Goal: Task Accomplishment & Management: Manage account settings

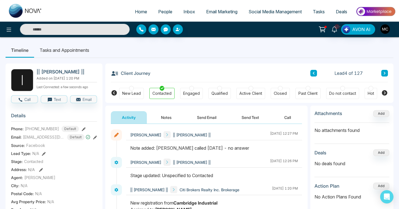
click at [163, 15] on link "People" at bounding box center [165, 11] width 25 height 11
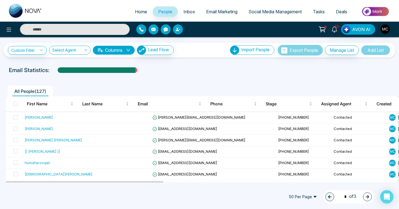
click at [137, 71] on div "Email Statistics:" at bounding box center [135, 70] width 252 height 8
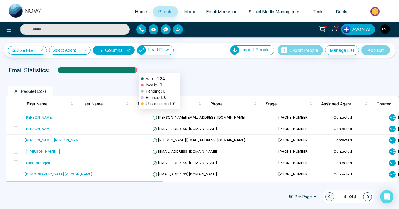
click at [136, 71] on div at bounding box center [137, 72] width 2 height 10
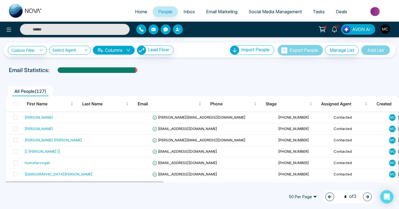
click at [133, 48] on button "Columns" at bounding box center [114, 50] width 42 height 9
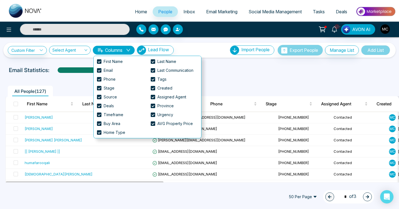
click at [133, 48] on button "Columns" at bounding box center [114, 50] width 42 height 9
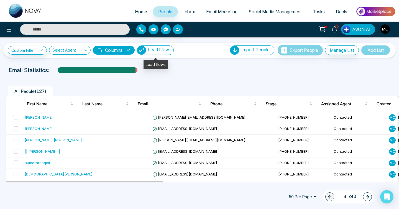
click at [169, 51] on span "Lead Flow" at bounding box center [158, 50] width 21 height 6
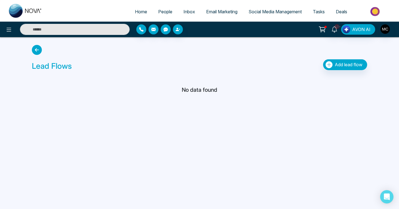
click at [45, 49] on div "Lead Flows Add lead flow" at bounding box center [200, 58] width 342 height 31
click at [36, 50] on icon at bounding box center [37, 50] width 10 height 10
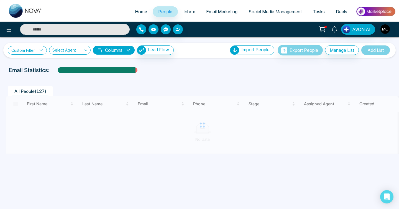
click at [45, 48] on link "Custom Filter" at bounding box center [27, 50] width 39 height 9
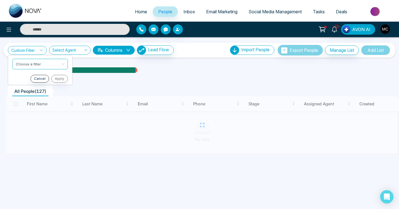
click at [45, 48] on link "Custom Filter" at bounding box center [27, 50] width 39 height 9
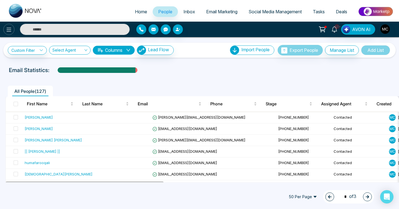
click at [11, 31] on icon at bounding box center [9, 29] width 7 height 7
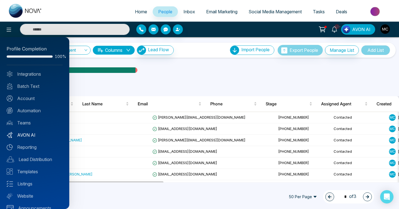
scroll to position [9, 0]
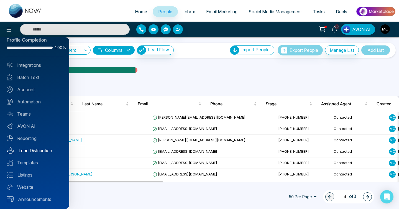
click at [28, 148] on link "Lead Distribution" at bounding box center [35, 150] width 56 height 7
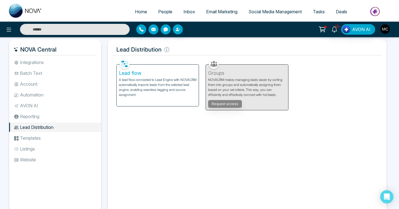
scroll to position [2, 0]
click at [35, 94] on li "Automation" at bounding box center [55, 94] width 92 height 9
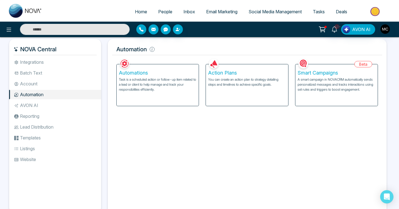
click at [35, 84] on li "Account" at bounding box center [55, 83] width 92 height 9
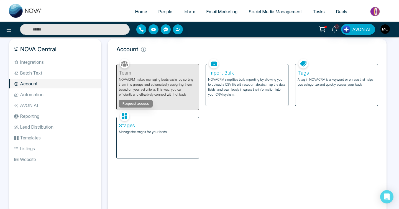
click at [35, 75] on li "Batch Text" at bounding box center [55, 72] width 92 height 9
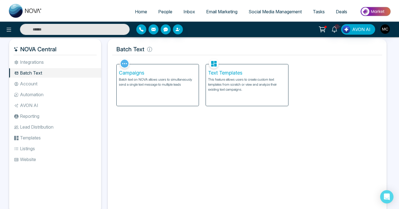
click at [38, 63] on li "Integrations" at bounding box center [55, 61] width 92 height 9
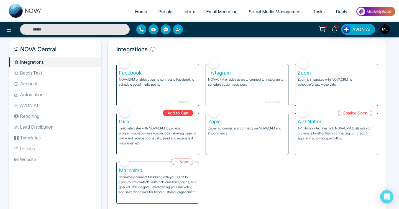
click at [28, 142] on li "Templates" at bounding box center [55, 137] width 92 height 9
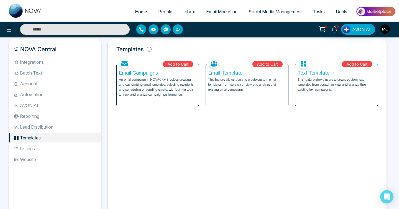
click at [33, 153] on li "Listings" at bounding box center [55, 148] width 92 height 9
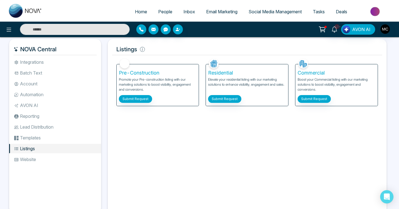
click at [33, 157] on li "Website" at bounding box center [55, 159] width 92 height 9
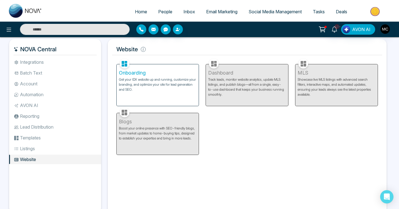
click at [34, 123] on li "Lead Distribution" at bounding box center [55, 126] width 92 height 9
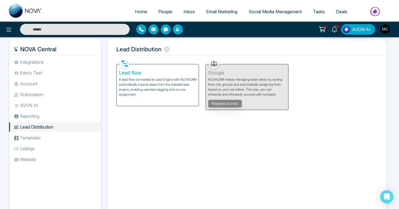
click at [167, 100] on div "Lead flow A lead flow connected to Lead Engine with NOVACRM automatically impor…" at bounding box center [158, 85] width 82 height 42
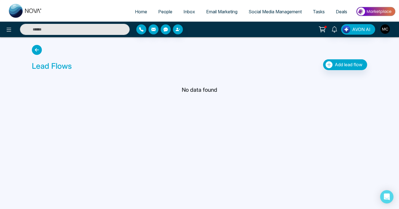
click at [139, 13] on span "Home" at bounding box center [141, 12] width 12 height 6
select select "*"
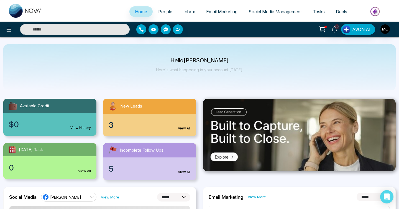
click at [161, 12] on span "People" at bounding box center [165, 12] width 14 height 6
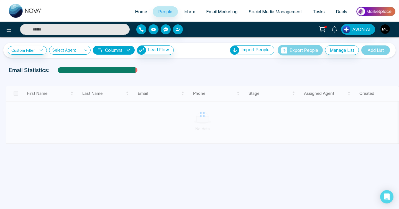
click at [135, 11] on span "Home" at bounding box center [141, 12] width 12 height 6
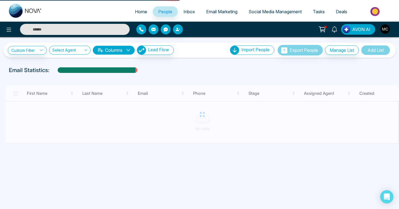
select select "*"
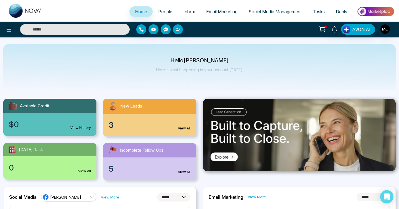
click at [163, 12] on span "People" at bounding box center [165, 12] width 14 height 6
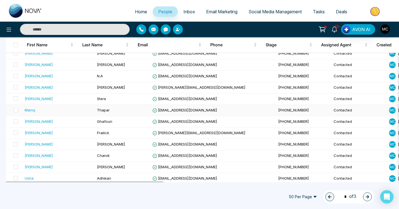
scroll to position [290, 0]
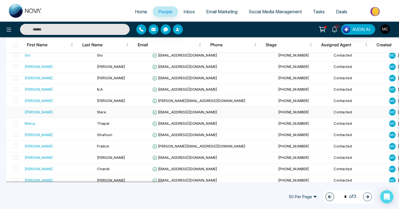
click at [109, 111] on td "Stere" at bounding box center [122, 112] width 55 height 11
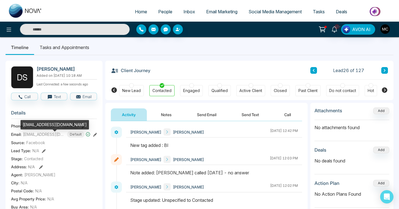
scroll to position [4, 0]
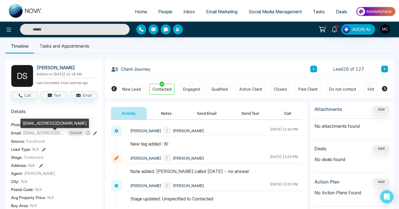
click at [50, 135] on span "[EMAIL_ADDRESS][DOMAIN_NAME]" at bounding box center [44, 133] width 42 height 6
copy span "[EMAIL_ADDRESS][DOMAIN_NAME]"
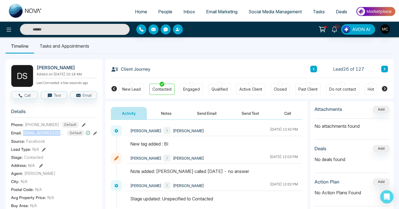
click at [36, 136] on span "[EMAIL_ADDRESS][DOMAIN_NAME]" at bounding box center [44, 133] width 42 height 6
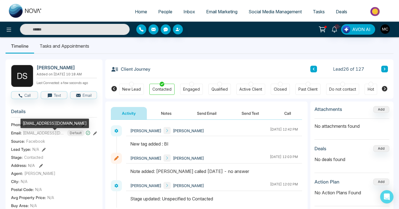
click at [38, 124] on div "[EMAIL_ADDRESS][DOMAIN_NAME]" at bounding box center [55, 123] width 69 height 9
copy div "darrynstere"
click at [54, 136] on span "[EMAIL_ADDRESS][DOMAIN_NAME]" at bounding box center [44, 133] width 42 height 6
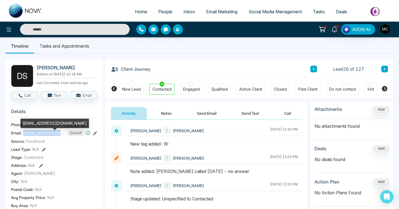
click at [54, 136] on span "[EMAIL_ADDRESS][DOMAIN_NAME]" at bounding box center [44, 133] width 42 height 6
copy span "[EMAIL_ADDRESS][DOMAIN_NAME]"
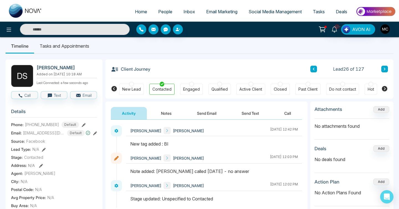
click at [168, 120] on div "Activity Notes Send Email Send Text Call" at bounding box center [206, 113] width 191 height 13
click at [169, 113] on button "Notes" at bounding box center [166, 113] width 33 height 12
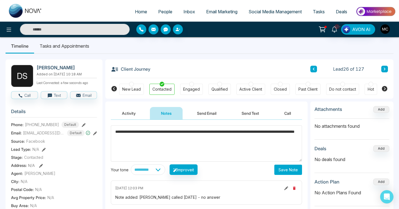
click at [114, 133] on textarea "**********" at bounding box center [206, 143] width 191 height 36
type textarea "**********"
click at [288, 172] on button "Save Note" at bounding box center [289, 170] width 28 height 10
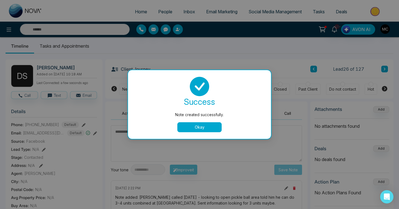
click at [206, 131] on button "Okay" at bounding box center [200, 127] width 44 height 10
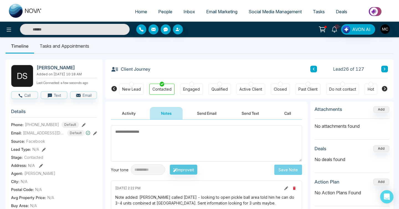
click at [386, 70] on icon at bounding box center [385, 68] width 3 height 3
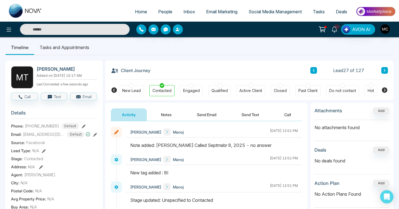
scroll to position [3, 0]
drag, startPoint x: 29, startPoint y: 128, endPoint x: 61, endPoint y: 127, distance: 31.9
click at [61, 127] on div "[PHONE_NUMBER] Default" at bounding box center [52, 126] width 54 height 6
copy div "9059238631 D"
click at [85, 67] on h2 "[PERSON_NAME]" at bounding box center [66, 69] width 58 height 6
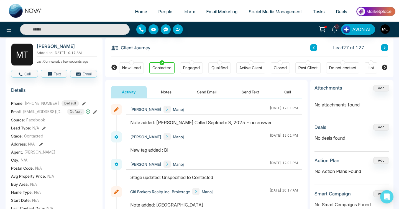
scroll to position [0, 0]
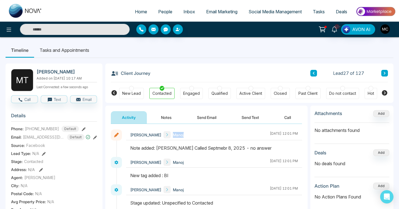
drag, startPoint x: 177, startPoint y: 134, endPoint x: 168, endPoint y: 137, distance: 9.8
click at [168, 137] on div "[PERSON_NAME] [PERSON_NAME] [DATE] 12:01 PM" at bounding box center [214, 135] width 176 height 11
click at [162, 117] on button "Notes" at bounding box center [166, 117] width 33 height 12
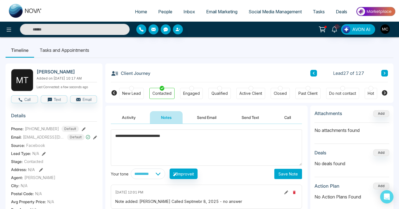
type textarea "**********"
click at [301, 180] on div "**********" at bounding box center [206, 182] width 202 height 117
click at [288, 175] on button "Save Note" at bounding box center [289, 174] width 28 height 10
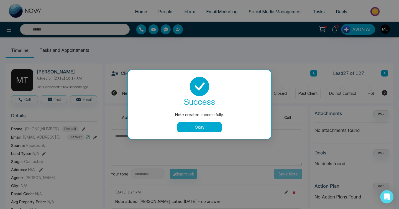
click at [206, 132] on button "Okay" at bounding box center [200, 127] width 44 height 10
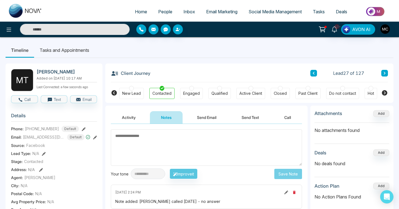
click at [386, 74] on icon at bounding box center [385, 73] width 3 height 3
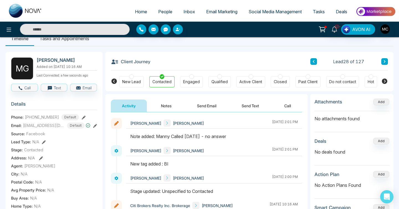
scroll to position [2, 0]
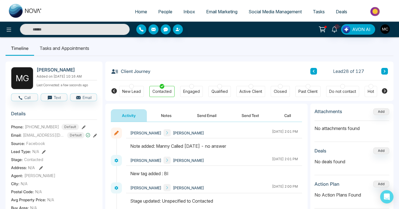
click at [158, 114] on button "Notes" at bounding box center [166, 115] width 33 height 12
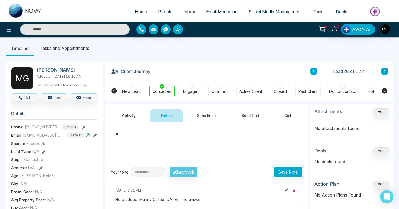
type textarea "*"
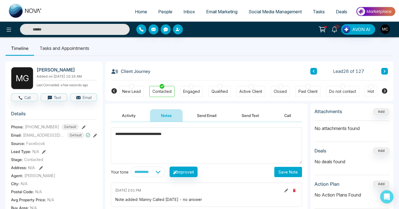
type textarea "**********"
click at [283, 170] on button "Save Note" at bounding box center [289, 172] width 28 height 10
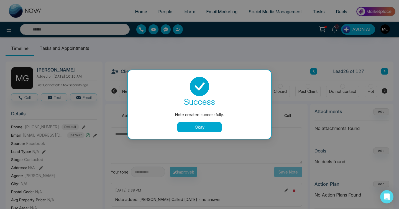
click at [189, 125] on button "Okay" at bounding box center [200, 127] width 44 height 10
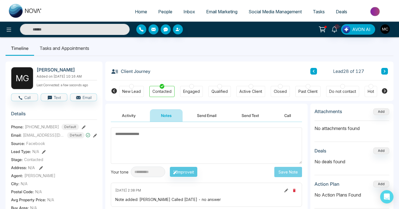
click at [385, 68] on button at bounding box center [385, 71] width 7 height 7
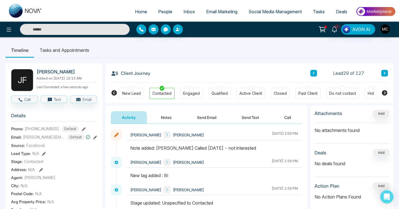
click at [386, 72] on icon at bounding box center [385, 73] width 3 height 3
click at [174, 117] on button "Notes" at bounding box center [166, 117] width 33 height 12
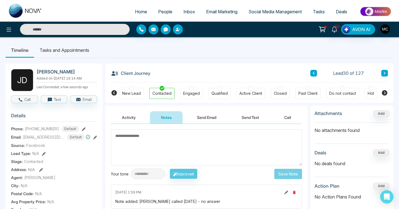
click at [148, 153] on textarea at bounding box center [206, 148] width 191 height 36
type textarea "*"
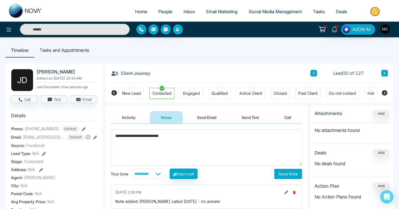
type textarea "**********"
click at [286, 178] on button "Save Note" at bounding box center [289, 174] width 28 height 10
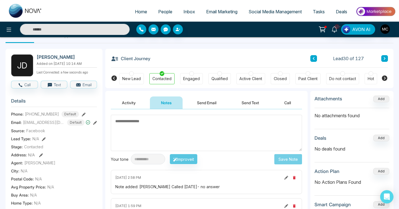
scroll to position [21, 0]
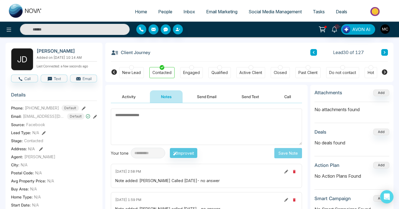
click at [387, 52] on button at bounding box center [385, 52] width 7 height 7
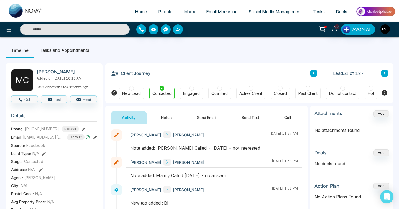
click at [386, 74] on icon at bounding box center [385, 73] width 3 height 3
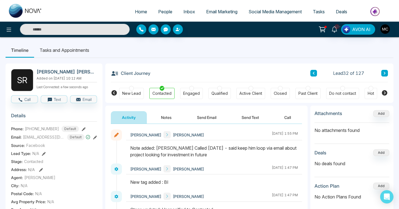
click at [386, 73] on icon at bounding box center [385, 73] width 3 height 3
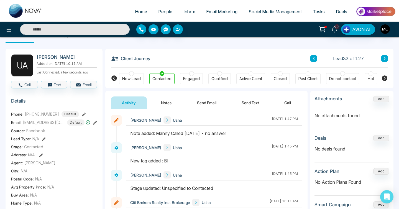
scroll to position [9, 0]
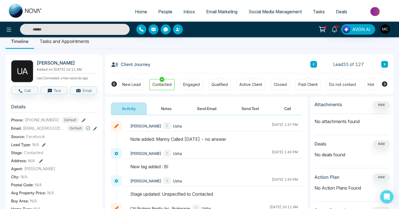
click at [315, 62] on button at bounding box center [314, 64] width 7 height 7
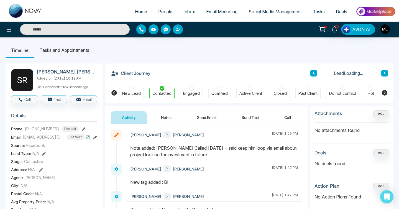
click at [313, 72] on icon at bounding box center [314, 73] width 3 height 3
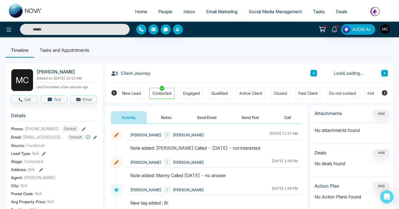
click at [313, 72] on icon at bounding box center [314, 73] width 3 height 3
click at [313, 73] on icon at bounding box center [314, 73] width 3 height 3
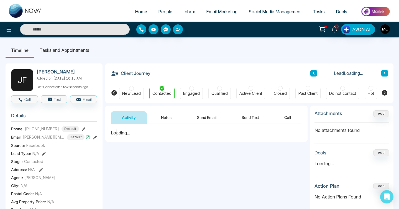
click at [386, 73] on button at bounding box center [385, 73] width 7 height 7
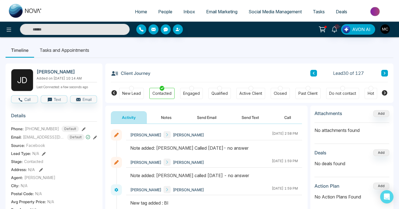
click at [174, 117] on button "Notes" at bounding box center [166, 117] width 33 height 12
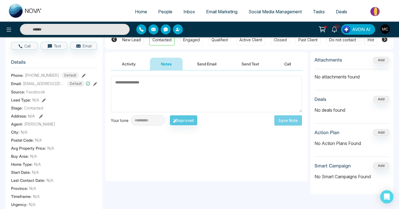
scroll to position [72, 0]
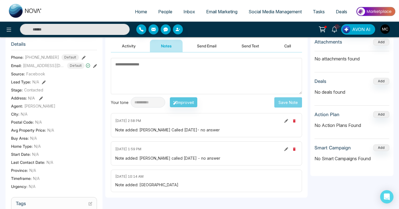
click at [285, 121] on icon at bounding box center [287, 121] width 4 height 4
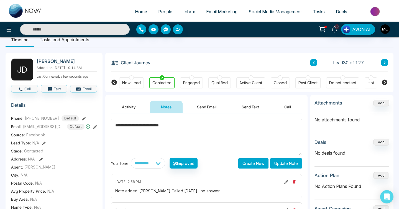
scroll to position [16, 0]
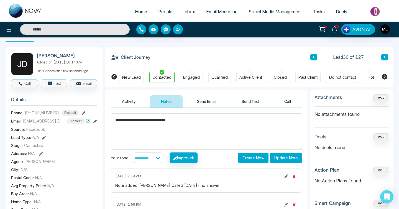
type textarea "**********"
click at [282, 157] on button "Update Note" at bounding box center [286, 158] width 32 height 10
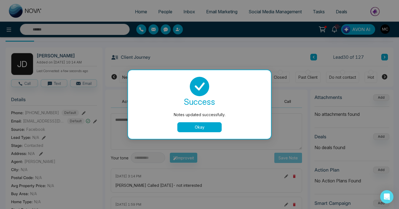
click at [212, 125] on button "Okay" at bounding box center [200, 127] width 44 height 10
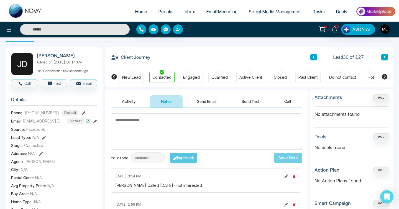
click at [383, 61] on div "Client Journey Lead 30 of 127" at bounding box center [249, 56] width 277 height 19
click at [385, 58] on icon at bounding box center [385, 57] width 2 height 3
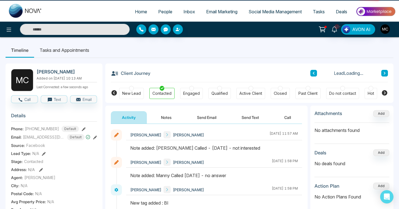
click at [382, 70] on button at bounding box center [385, 73] width 7 height 7
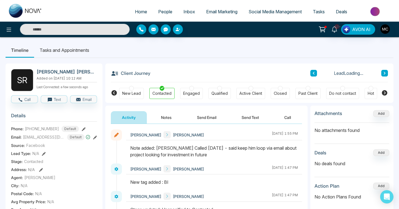
click at [384, 72] on icon at bounding box center [385, 73] width 3 height 3
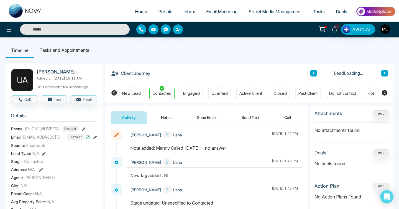
click at [384, 72] on icon at bounding box center [385, 73] width 3 height 3
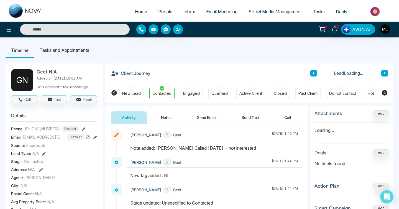
click at [310, 75] on div "Client Journey Lead Loading..." at bounding box center [249, 73] width 277 height 19
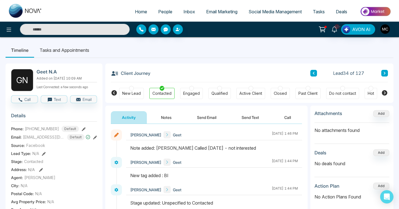
click at [311, 75] on button at bounding box center [314, 73] width 7 height 7
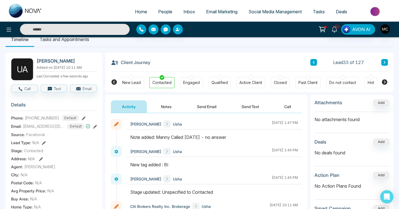
scroll to position [14, 0]
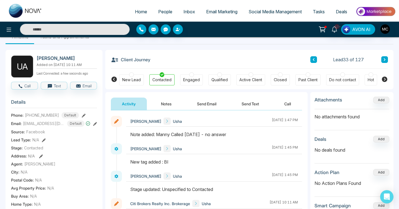
click at [169, 103] on button "Notes" at bounding box center [166, 104] width 33 height 12
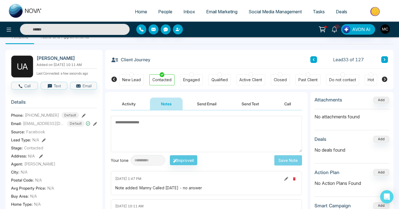
type textarea "*"
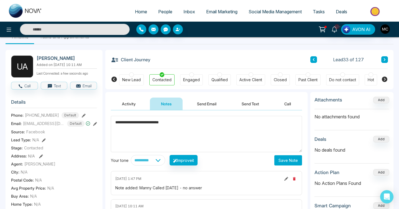
type textarea "**********"
click at [298, 161] on button "Save Note" at bounding box center [289, 160] width 28 height 10
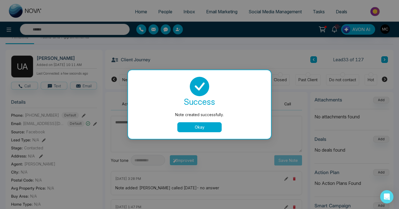
click at [177, 131] on div "Okay" at bounding box center [200, 127] width 130 height 10
click at [186, 128] on button "Okay" at bounding box center [200, 127] width 44 height 10
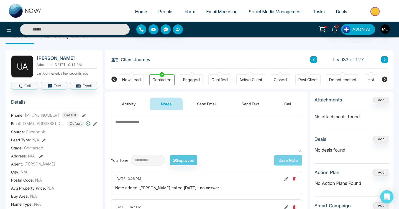
click at [382, 60] on button at bounding box center [385, 59] width 7 height 7
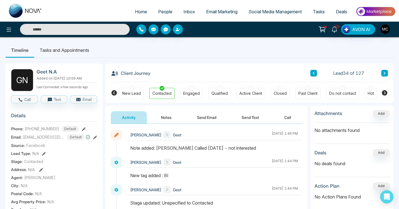
click at [387, 75] on button at bounding box center [385, 73] width 7 height 7
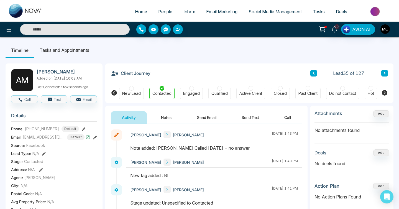
click at [42, 71] on h2 "[PERSON_NAME]" at bounding box center [66, 72] width 58 height 6
copy h2 "[PERSON_NAME]"
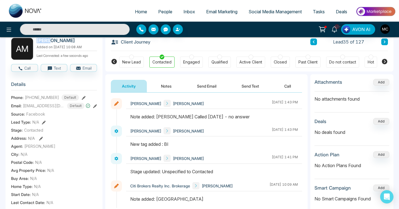
scroll to position [32, 0]
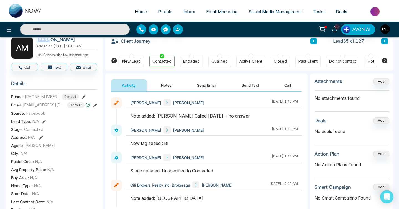
click at [172, 84] on button "Notes" at bounding box center [166, 85] width 33 height 12
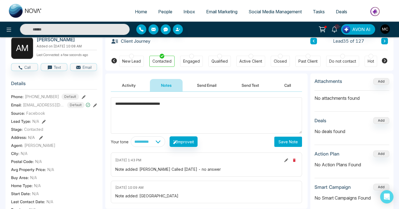
type textarea "**********"
click at [284, 143] on button "Save Note" at bounding box center [289, 142] width 28 height 10
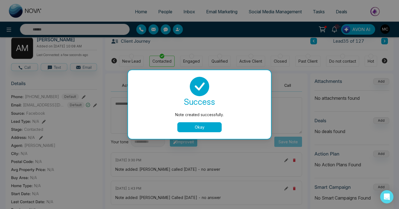
click at [201, 121] on div "success Note created successfully. Okay" at bounding box center [200, 104] width 130 height 55
click at [201, 126] on button "Okay" at bounding box center [200, 127] width 44 height 10
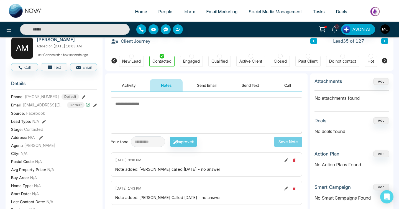
click at [386, 42] on button at bounding box center [385, 41] width 7 height 7
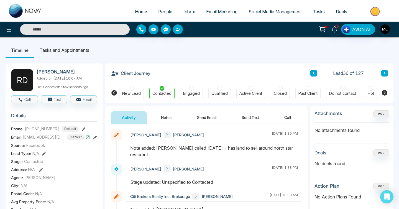
click at [384, 75] on button at bounding box center [385, 73] width 7 height 7
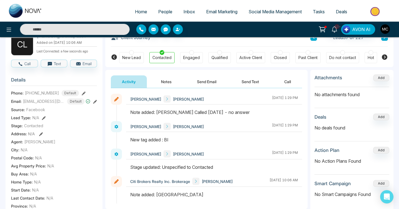
scroll to position [35, 0]
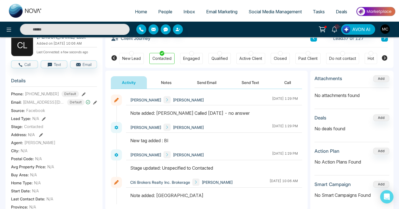
click at [385, 42] on div "Client Journey Lead 37 of 127" at bounding box center [249, 38] width 277 height 19
click at [385, 40] on button at bounding box center [385, 38] width 7 height 7
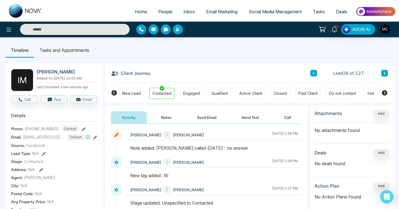
click at [384, 73] on icon at bounding box center [385, 73] width 3 height 3
click at [313, 74] on icon at bounding box center [314, 73] width 3 height 3
click at [201, 115] on button "Send Email" at bounding box center [207, 117] width 42 height 12
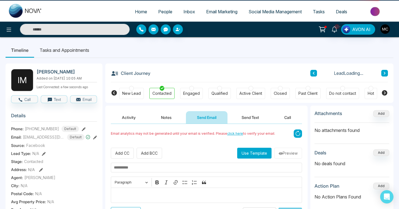
click at [164, 120] on button "Notes" at bounding box center [166, 117] width 33 height 12
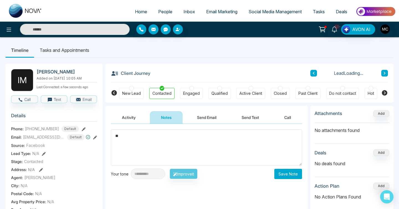
type textarea "*"
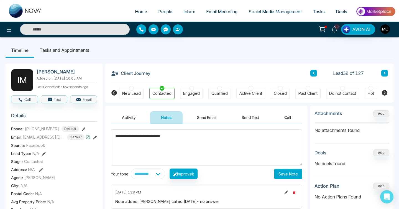
type textarea "**********"
click at [291, 171] on button "Save Note" at bounding box center [289, 174] width 28 height 10
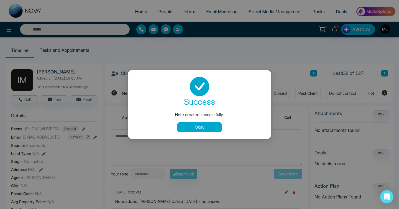
click at [192, 125] on button "Okay" at bounding box center [200, 127] width 44 height 10
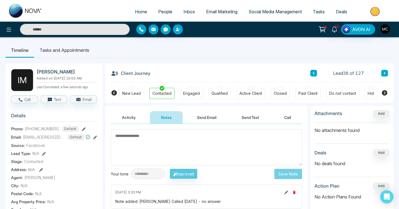
click at [383, 73] on button at bounding box center [385, 73] width 7 height 7
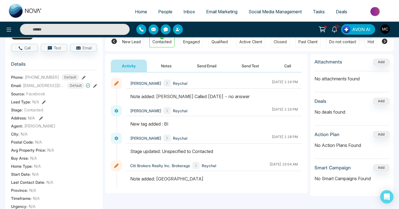
scroll to position [51, 0]
click at [168, 68] on button "Notes" at bounding box center [166, 66] width 33 height 12
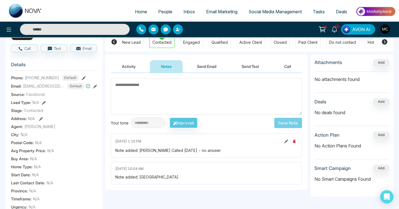
type textarea "*"
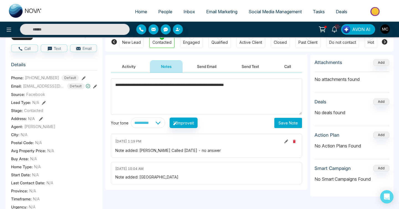
type textarea "**********"
click at [284, 121] on button "Save Note" at bounding box center [289, 123] width 28 height 10
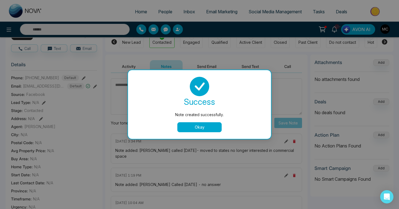
click at [202, 126] on button "Okay" at bounding box center [200, 127] width 44 height 10
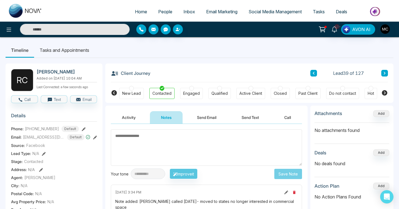
click at [388, 74] on div "Client Journey Lead 39 of 127 New Lead Contacted Engaged Qualified Active Clien…" at bounding box center [249, 83] width 288 height 39
click at [388, 74] on button at bounding box center [385, 73] width 7 height 7
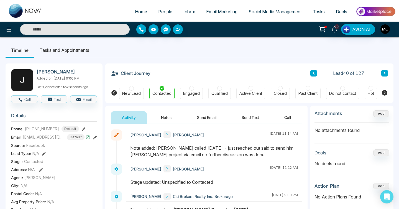
click at [160, 117] on button "Notes" at bounding box center [166, 117] width 33 height 12
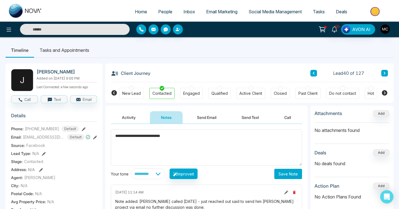
type textarea "**********"
click at [284, 170] on button "Save Note" at bounding box center [289, 174] width 28 height 10
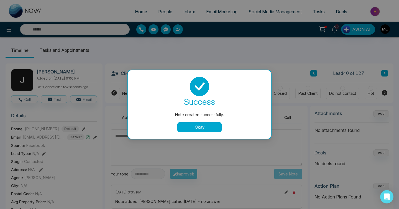
click at [194, 128] on button "Okay" at bounding box center [200, 127] width 44 height 10
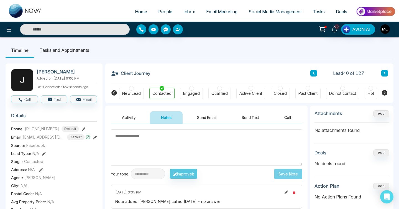
click at [387, 71] on button at bounding box center [385, 73] width 7 height 7
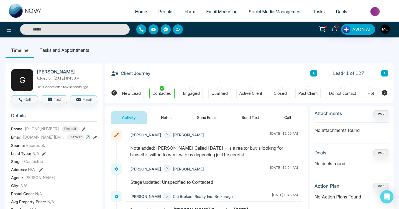
click at [387, 71] on button at bounding box center [385, 73] width 7 height 7
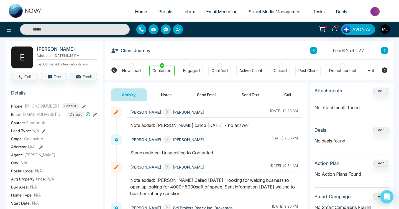
scroll to position [23, 0]
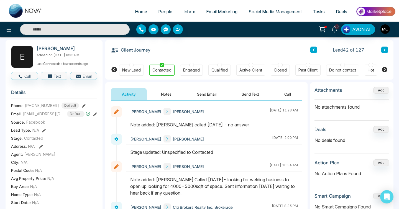
click at [169, 92] on button "Notes" at bounding box center [166, 94] width 33 height 12
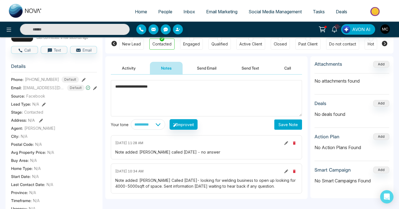
scroll to position [49, 0]
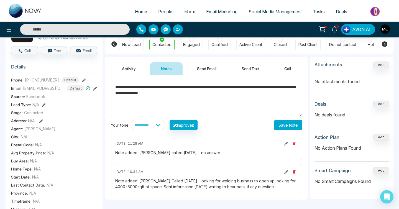
type textarea "**********"
click at [285, 134] on div "**********" at bounding box center [206, 137] width 202 height 125
click at [286, 123] on button "Save Note" at bounding box center [289, 125] width 28 height 10
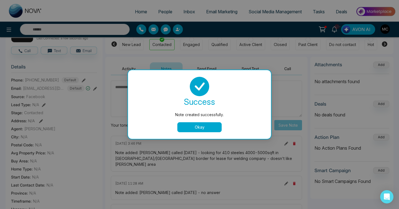
click at [189, 128] on button "Okay" at bounding box center [200, 127] width 44 height 10
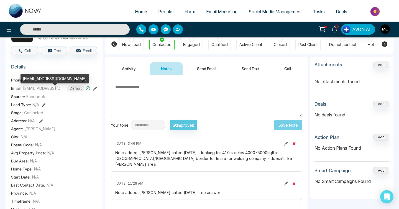
click at [45, 78] on div "[EMAIL_ADDRESS][DOMAIN_NAME]" at bounding box center [55, 78] width 69 height 9
copy div "[EMAIL_ADDRESS][DOMAIN_NAME]"
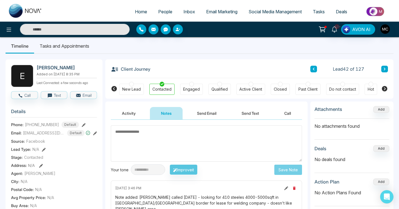
scroll to position [0, 0]
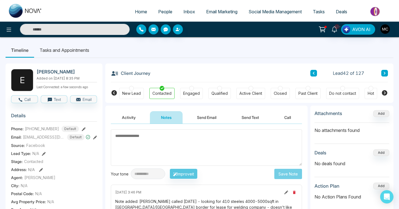
click at [384, 71] on button at bounding box center [385, 73] width 7 height 7
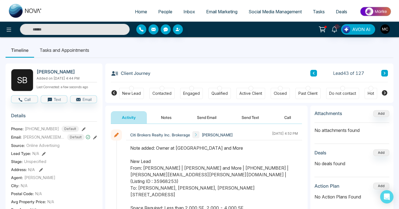
click at [384, 72] on icon at bounding box center [385, 73] width 3 height 3
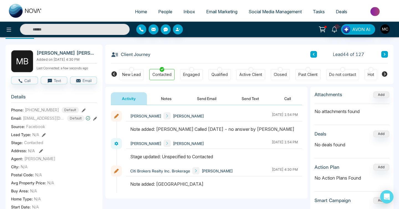
scroll to position [17, 0]
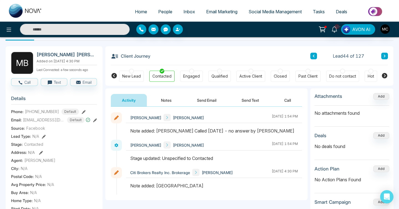
click at [383, 52] on div "Client Journey Lead 44 of 127" at bounding box center [249, 55] width 277 height 19
click at [383, 55] on button at bounding box center [385, 56] width 7 height 7
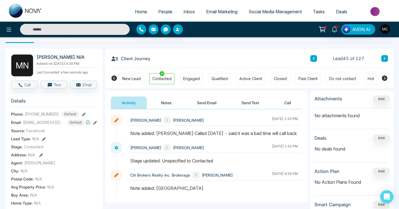
scroll to position [16, 0]
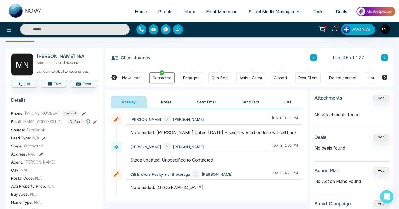
click at [164, 101] on button "Notes" at bounding box center [166, 102] width 33 height 12
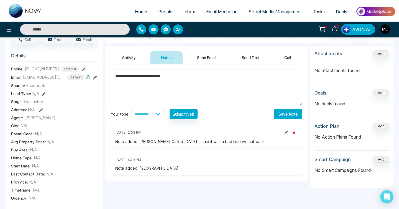
scroll to position [63, 0]
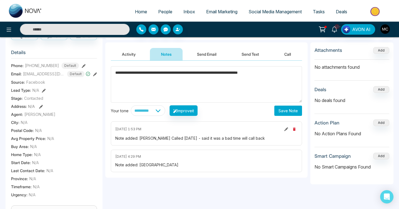
type textarea "**********"
click at [282, 116] on div "**********" at bounding box center [206, 119] width 202 height 117
click at [284, 111] on button "Save Note" at bounding box center [289, 111] width 28 height 10
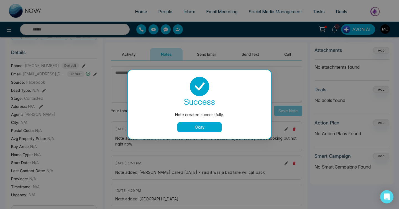
click at [198, 126] on button "Okay" at bounding box center [200, 127] width 44 height 10
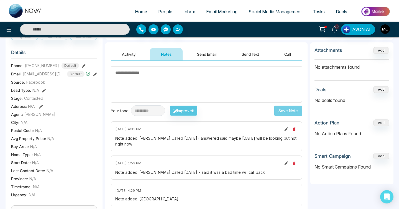
scroll to position [0, 0]
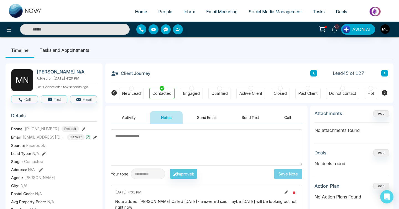
click at [387, 72] on button at bounding box center [385, 73] width 7 height 7
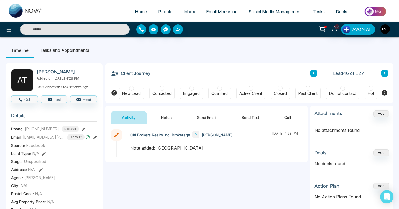
click at [388, 73] on button at bounding box center [385, 73] width 7 height 7
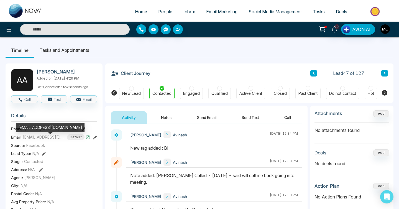
click at [60, 140] on span "[EMAIL_ADDRESS][DOMAIN_NAME]" at bounding box center [44, 137] width 42 height 6
click at [55, 128] on div "[EMAIL_ADDRESS][DOMAIN_NAME]" at bounding box center [50, 127] width 69 height 9
copy div "[EMAIL_ADDRESS][DOMAIN_NAME]"
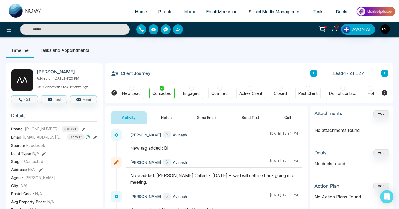
click at [167, 115] on button "Notes" at bounding box center [166, 117] width 33 height 12
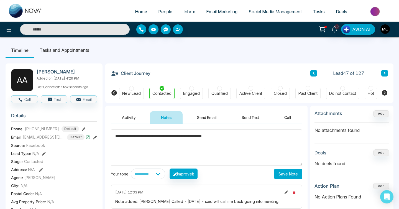
click at [230, 133] on textarea "**********" at bounding box center [206, 148] width 191 height 36
click at [230, 135] on textarea "**********" at bounding box center [206, 148] width 191 height 36
type textarea "**********"
click at [283, 171] on button "Save Note" at bounding box center [289, 174] width 28 height 10
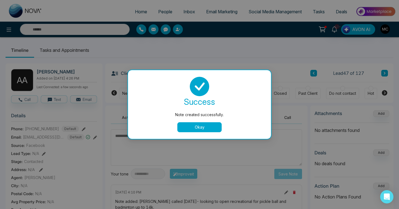
click at [216, 129] on button "Okay" at bounding box center [200, 127] width 44 height 10
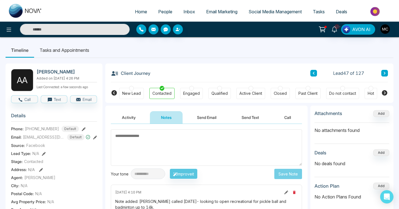
click at [382, 72] on button at bounding box center [385, 73] width 7 height 7
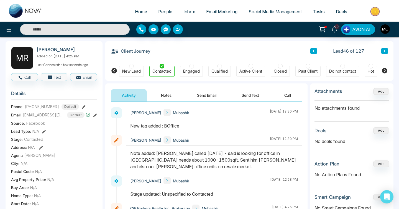
scroll to position [21, 0]
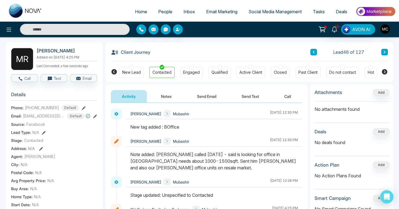
click at [50, 51] on h2 "[PERSON_NAME]" at bounding box center [66, 51] width 58 height 6
copy h2 "Mubashir"
click at [385, 52] on icon at bounding box center [385, 52] width 2 height 3
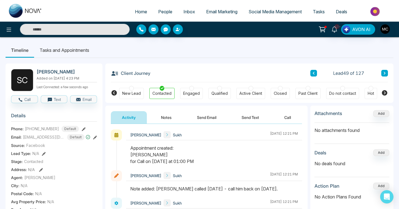
click at [176, 118] on button "Notes" at bounding box center [166, 117] width 33 height 12
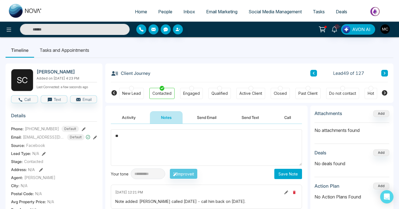
type textarea "*"
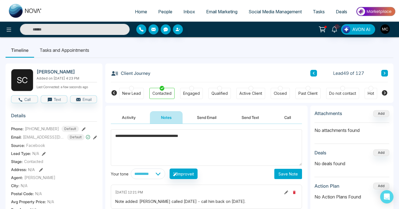
type textarea "**********"
click at [280, 170] on button "Save Note" at bounding box center [289, 174] width 28 height 10
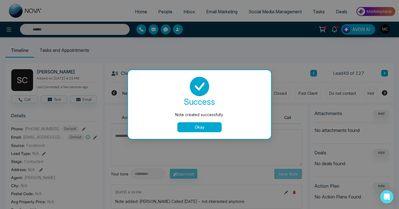
click at [187, 128] on button "Okay" at bounding box center [200, 127] width 44 height 10
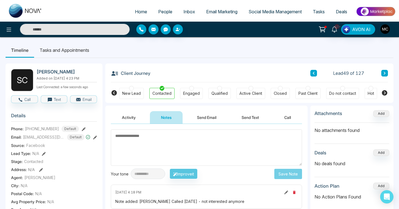
click at [384, 77] on div "Client Journey Lead 49 of 127" at bounding box center [249, 73] width 277 height 19
click at [384, 74] on icon at bounding box center [385, 73] width 2 height 3
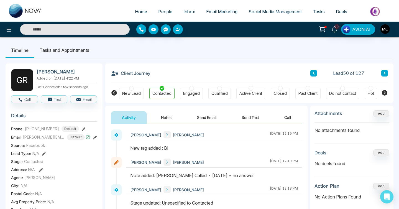
click at [162, 113] on button "Notes" at bounding box center [166, 117] width 33 height 12
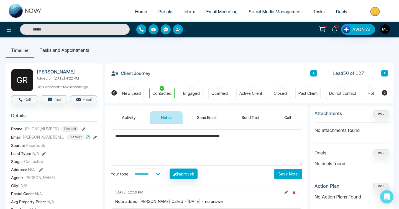
type textarea "**********"
click at [278, 173] on button "Save Note" at bounding box center [289, 174] width 28 height 10
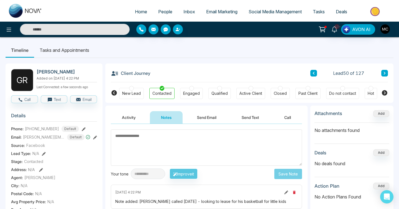
click at [385, 74] on icon at bounding box center [385, 73] width 3 height 3
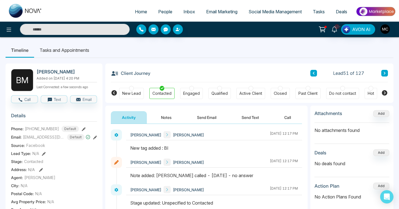
click at [170, 13] on link "People" at bounding box center [165, 11] width 25 height 11
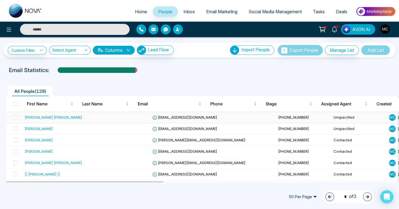
click at [59, 118] on div "[PERSON_NAME] [PERSON_NAME]" at bounding box center [53, 118] width 57 height 6
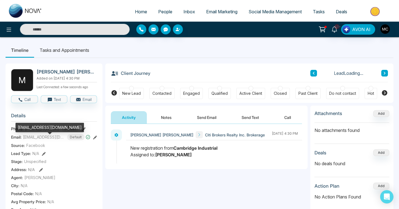
click at [44, 140] on span "[EMAIL_ADDRESS][DOMAIN_NAME]" at bounding box center [44, 137] width 42 height 6
click at [47, 129] on div "[EMAIL_ADDRESS][DOMAIN_NAME]" at bounding box center [50, 127] width 69 height 9
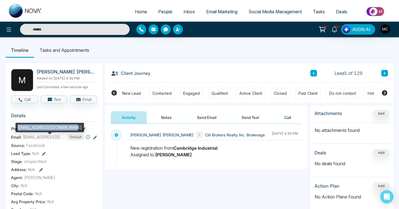
click at [47, 129] on div "[EMAIL_ADDRESS][DOMAIN_NAME]" at bounding box center [50, 127] width 69 height 9
copy div "[EMAIL_ADDRESS][DOMAIN_NAME]"
